Goal: Transaction & Acquisition: Purchase product/service

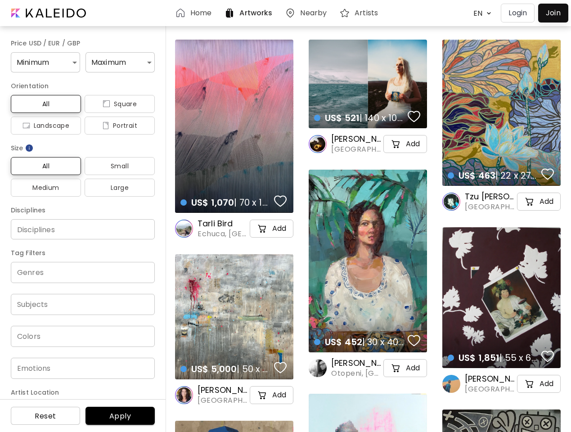
click at [285, 216] on div "Tarli Bird Echuca, [GEOGRAPHIC_DATA] Add" at bounding box center [234, 226] width 118 height 26
click at [480, 13] on body "Home Artworks Nearby Artists EN ******* Login Join Price USD / EUR / GBP Minimu…" at bounding box center [285, 216] width 571 height 432
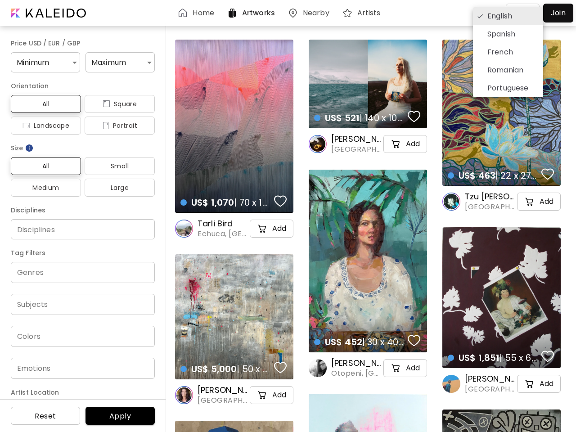
click at [44, 62] on div at bounding box center [288, 216] width 576 height 432
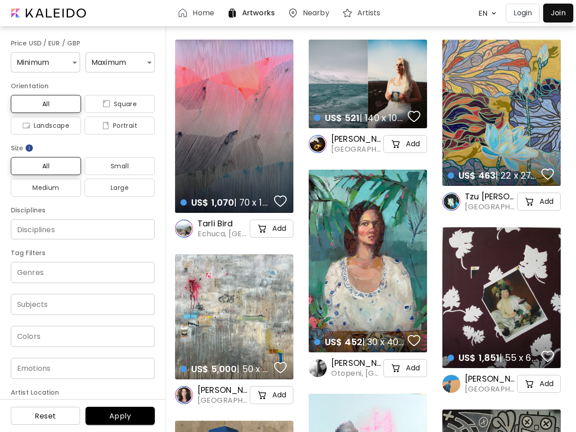
click at [117, 62] on div "English Spanish French Romanian Portuguese" at bounding box center [288, 216] width 576 height 432
click at [45, 104] on span "All" at bounding box center [46, 104] width 56 height 11
click at [116, 104] on span "Square" at bounding box center [120, 104] width 56 height 11
click at [45, 126] on span "Landscape" at bounding box center [46, 125] width 56 height 11
